Goal: Information Seeking & Learning: Learn about a topic

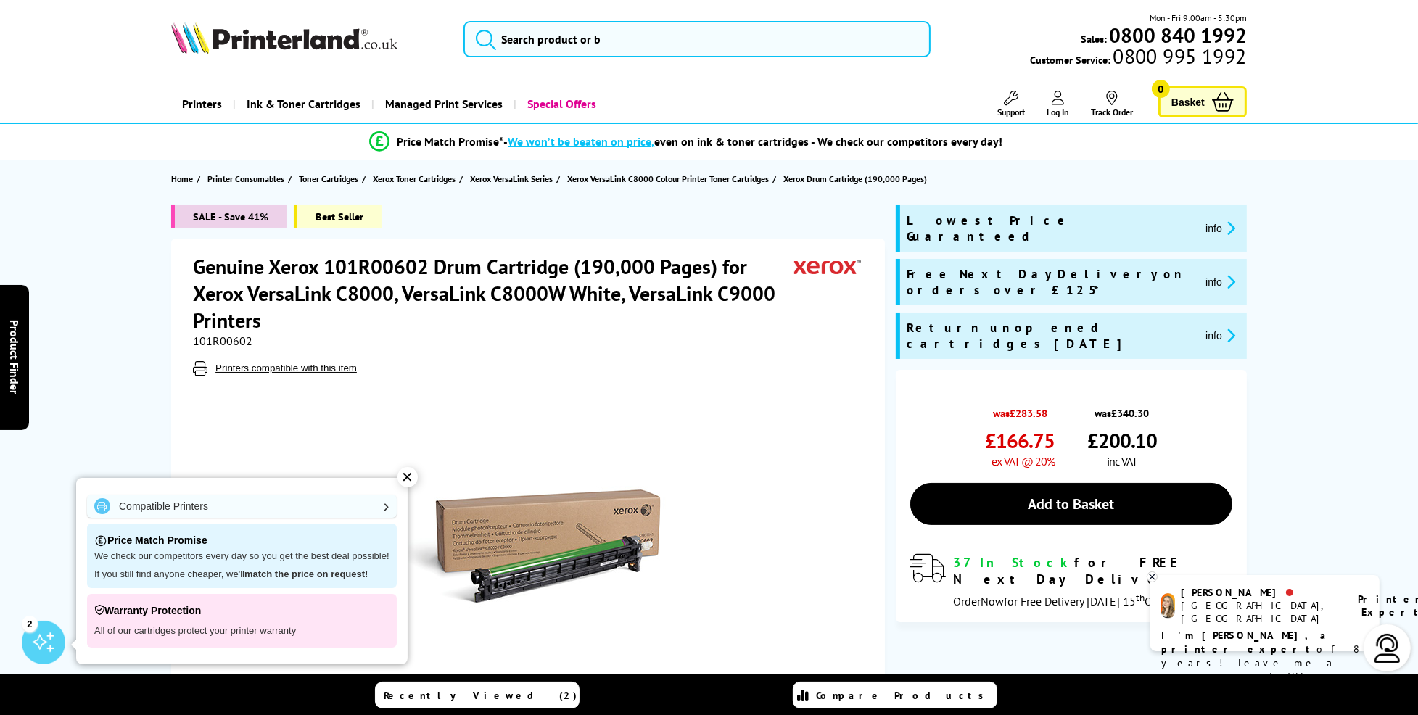
click at [702, 276] on h1 "Genuine Xerox 101R00602 Drum Cartridge (190,000 Pages) for Xerox VersaLink C800…" at bounding box center [493, 293] width 601 height 81
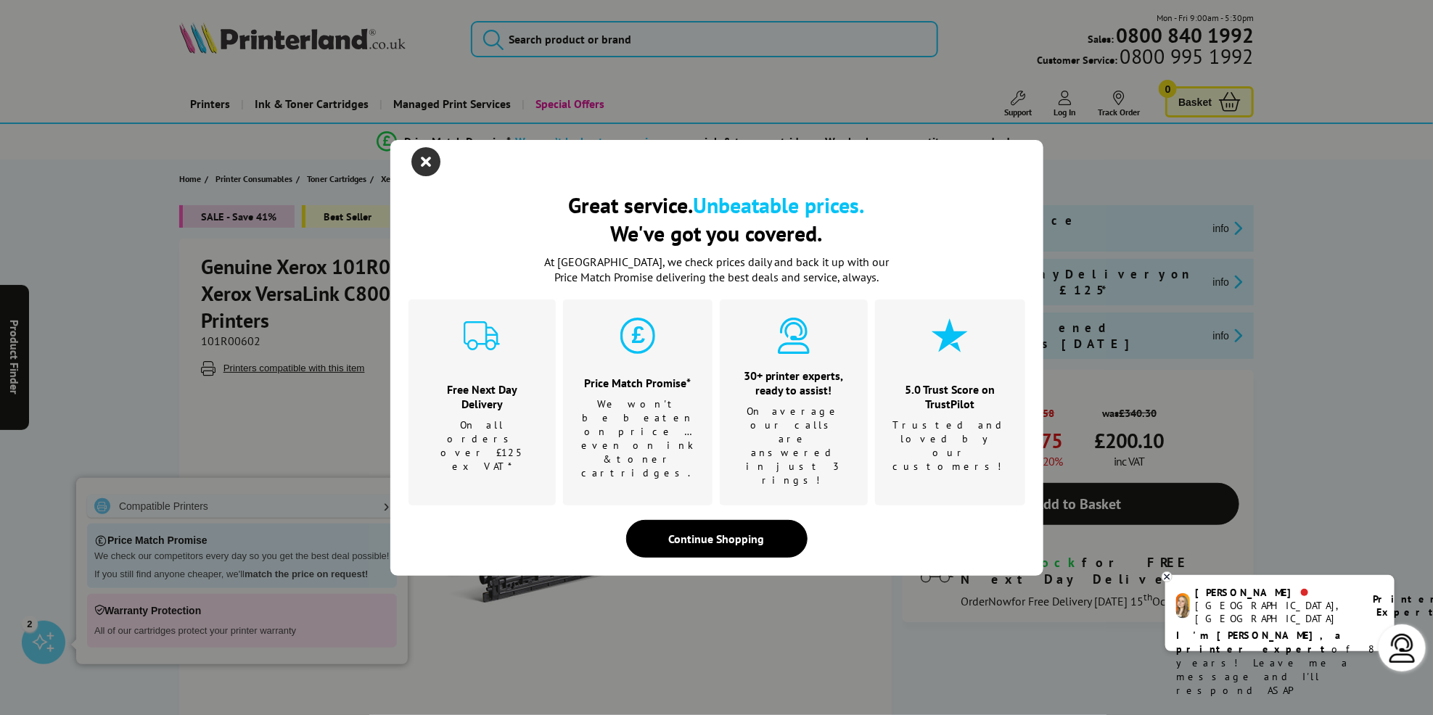
click at [427, 176] on icon "close modal" at bounding box center [426, 161] width 29 height 29
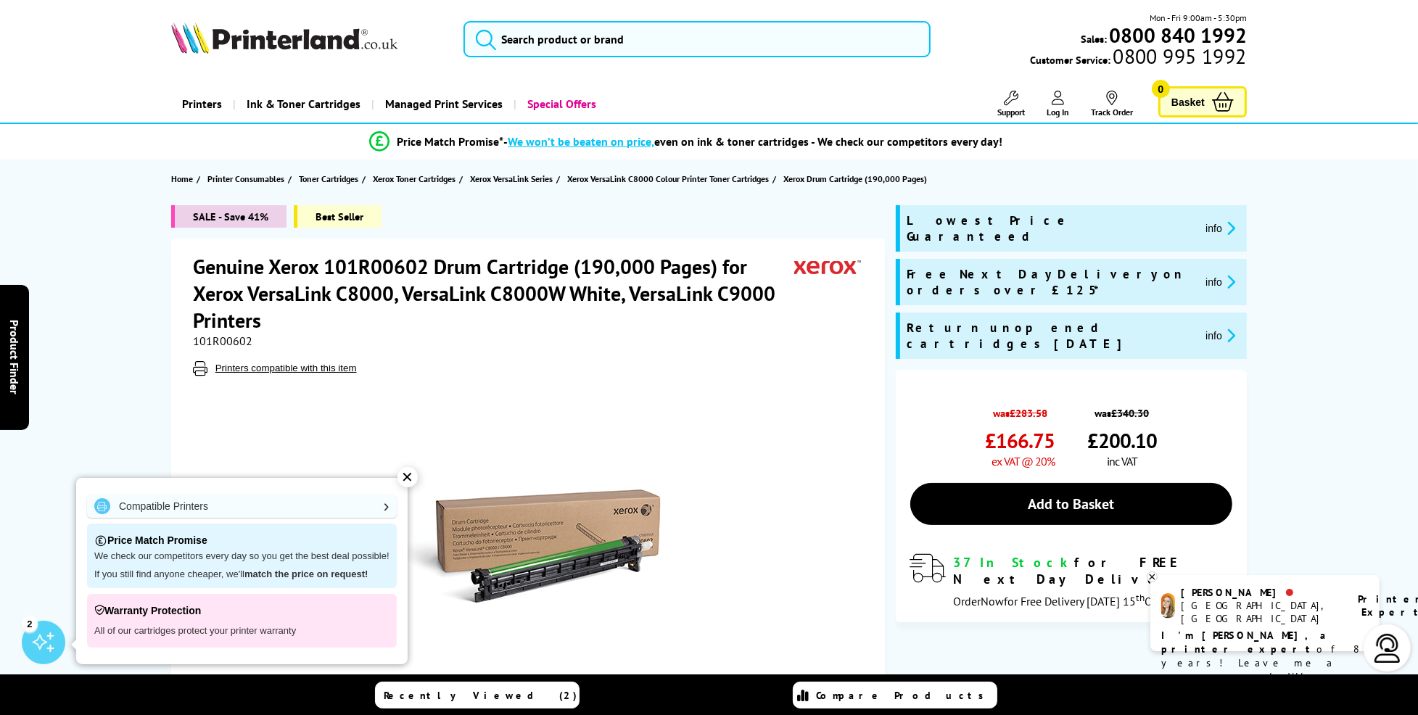
click at [481, 276] on h1 "Genuine Xerox 101R00602 Drum Cartridge (190,000 Pages) for Xerox VersaLink C800…" at bounding box center [493, 293] width 601 height 81
click at [336, 297] on h1 "Genuine Xerox 101R00602 Drum Cartridge (190,000 Pages) for Xerox VersaLink C800…" at bounding box center [493, 293] width 601 height 81
